Goal: Check status: Check status

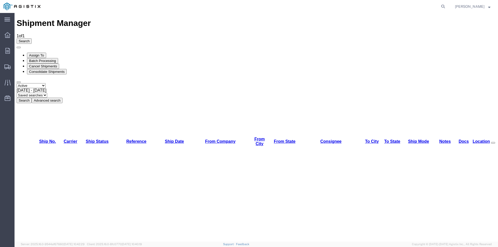
drag, startPoint x: 123, startPoint y: 72, endPoint x: 159, endPoint y: 72, distance: 35.5
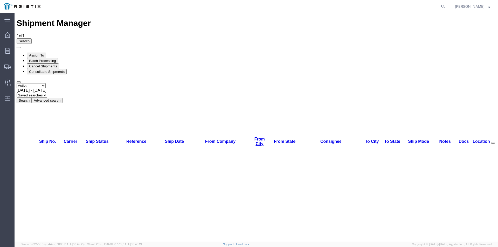
drag, startPoint x: 267, startPoint y: 75, endPoint x: 270, endPoint y: 75, distance: 3.1
drag, startPoint x: 335, startPoint y: 76, endPoint x: 350, endPoint y: 77, distance: 14.3
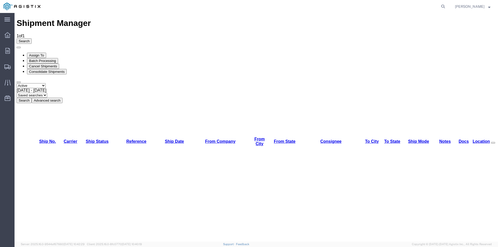
drag, startPoint x: 51, startPoint y: 60, endPoint x: 45, endPoint y: 58, distance: 6.0
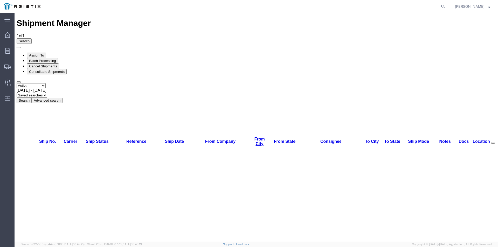
checkbox input "false"
click at [18, 52] on span "Orders" at bounding box center [16, 51] width 4 height 10
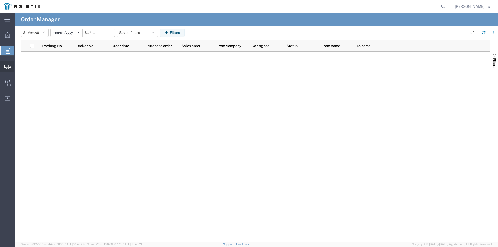
click at [8, 65] on icon at bounding box center [7, 67] width 6 height 5
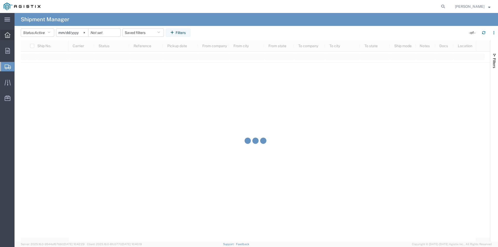
click at [9, 37] on icon at bounding box center [8, 35] width 6 height 6
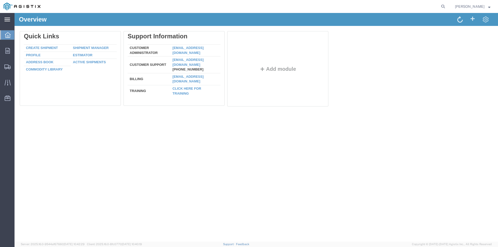
click at [10, 20] on icon at bounding box center [7, 20] width 6 height 4
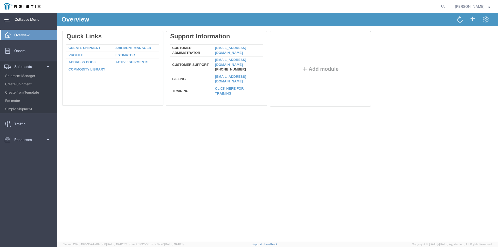
drag, startPoint x: 30, startPoint y: 66, endPoint x: 294, endPoint y: 3, distance: 271.8
click at [30, 66] on span "Shipments" at bounding box center [24, 66] width 21 height 10
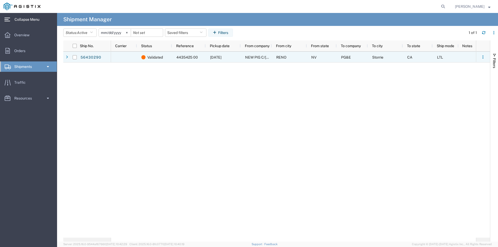
click at [256, 55] on div "NEW PIG C/[PERSON_NAME] GROUP" at bounding box center [256, 57] width 31 height 11
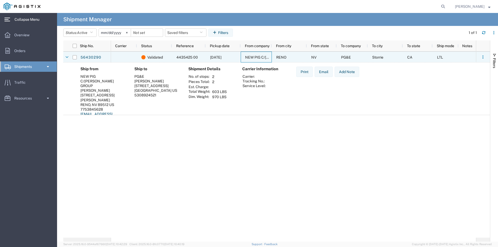
click at [341, 57] on div "PG&E" at bounding box center [352, 57] width 31 height 11
